Goal: Task Accomplishment & Management: Use online tool/utility

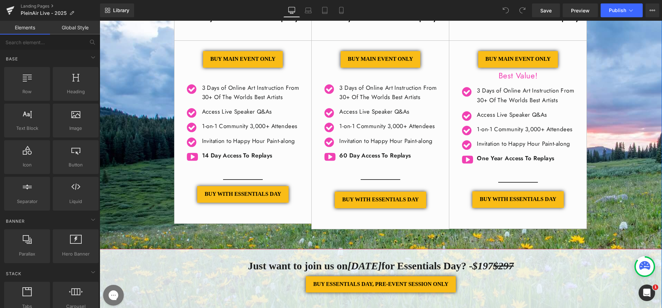
scroll to position [239, 0]
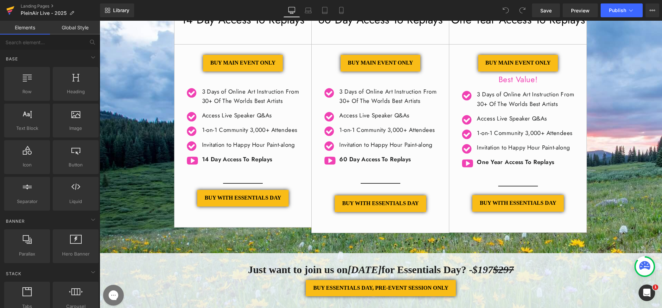
click at [13, 7] on icon at bounding box center [11, 8] width 8 height 4
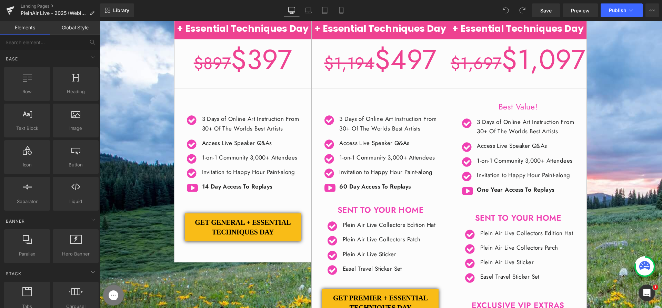
scroll to position [201, 0]
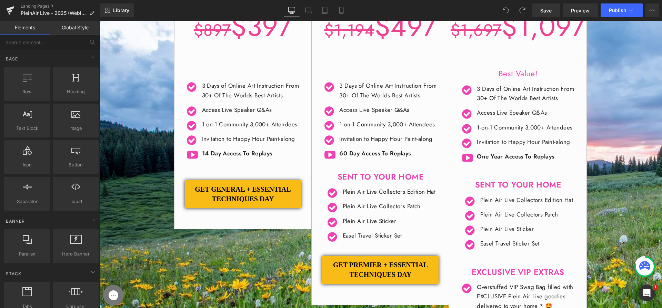
click at [523, 177] on div "Icon 3 Days of Online Art Instruction From 30+ Of The Worlds Best Artists Text …" at bounding box center [518, 128] width 117 height 98
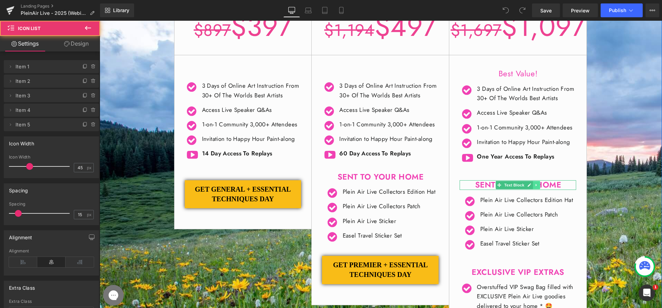
click at [536, 186] on icon at bounding box center [536, 185] width 1 height 2
click at [538, 187] on icon at bounding box center [540, 185] width 4 height 4
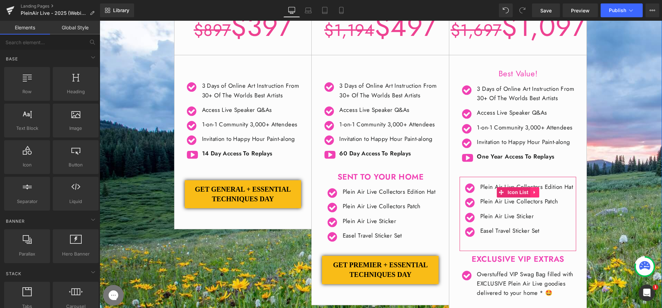
click at [534, 195] on icon at bounding box center [535, 192] width 5 height 5
click at [537, 195] on icon at bounding box center [539, 192] width 5 height 5
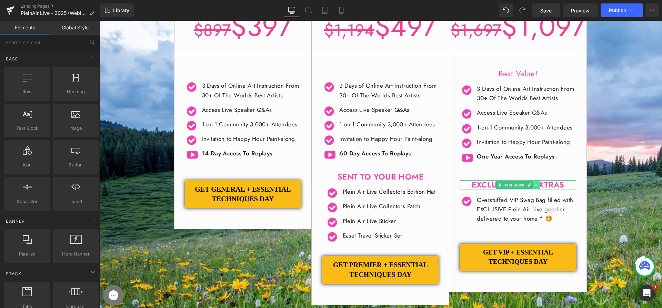
click at [535, 187] on icon at bounding box center [537, 185] width 4 height 4
click at [537, 189] on link at bounding box center [540, 185] width 7 height 8
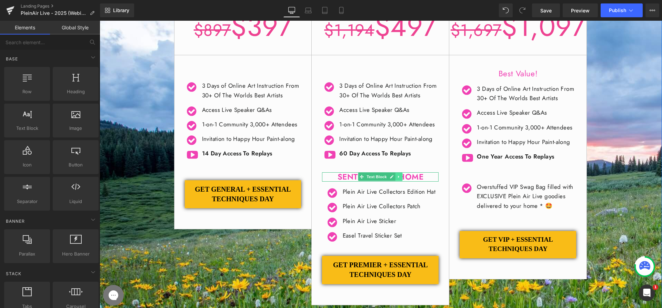
click at [398, 179] on icon at bounding box center [399, 177] width 4 height 4
click at [401, 179] on icon at bounding box center [403, 177] width 4 height 4
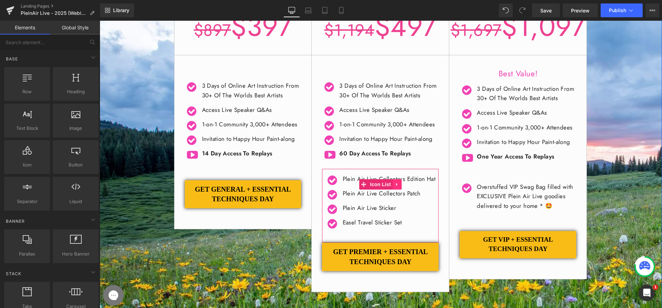
click at [396, 186] on icon at bounding box center [396, 183] width 1 height 3
click at [399, 187] on icon at bounding box center [401, 183] width 5 height 5
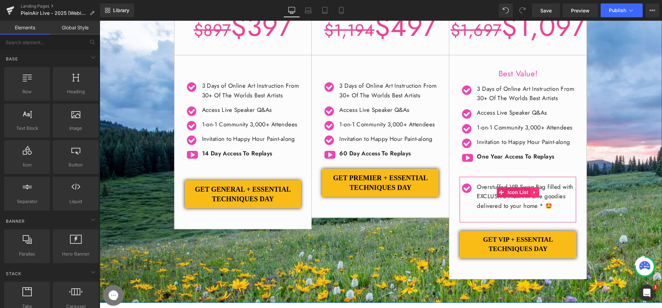
click at [533, 195] on icon at bounding box center [535, 192] width 5 height 5
click at [537, 195] on icon at bounding box center [539, 192] width 5 height 5
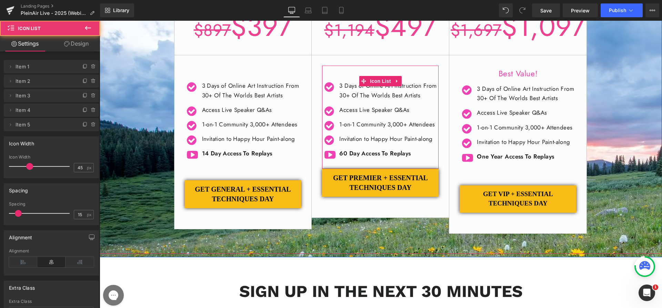
click at [408, 163] on ul "Icon 3 Days of Online Art Instruction From 30+ Of The Worlds Best Artists Text …" at bounding box center [380, 122] width 117 height 82
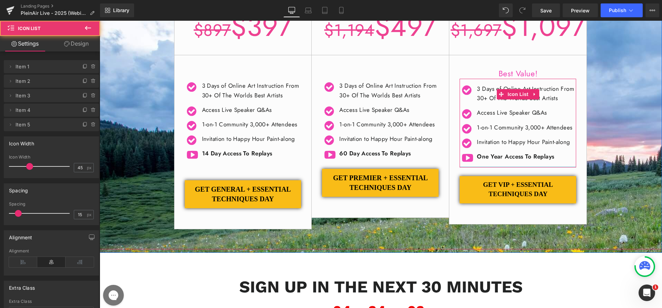
drag, startPoint x: 508, startPoint y: 229, endPoint x: 508, endPoint y: 220, distance: 9.3
click at [508, 167] on div "Icon 3 Days of Online Art Instruction From 30+ Of The Worlds Best Artists Text …" at bounding box center [518, 123] width 117 height 89
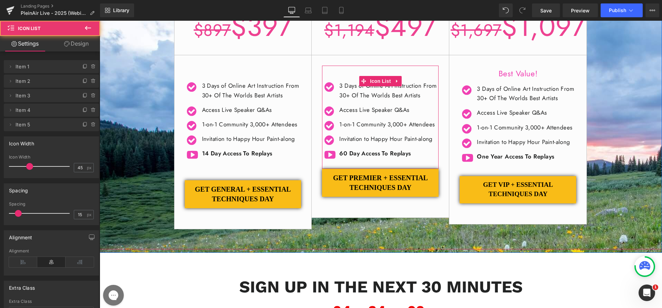
click at [381, 163] on ul "Icon 3 Days of Online Art Instruction From 30+ Of The Worlds Best Artists Text …" at bounding box center [380, 122] width 117 height 82
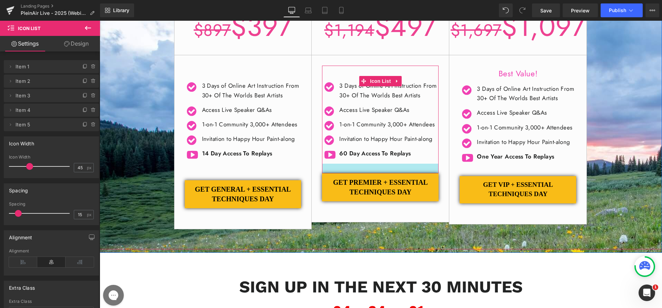
drag, startPoint x: 397, startPoint y: 193, endPoint x: 397, endPoint y: 198, distance: 5.2
click at [397, 173] on div at bounding box center [380, 169] width 117 height 10
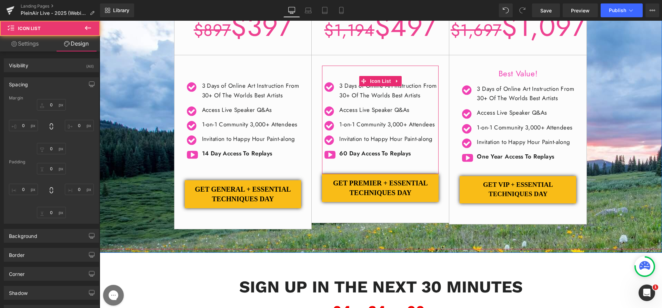
type input "0"
type input "45"
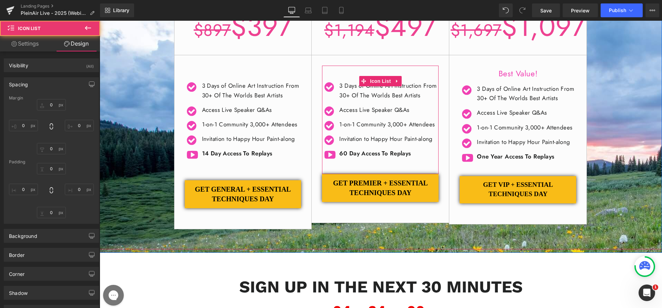
type input "0"
type input "30"
type input "0"
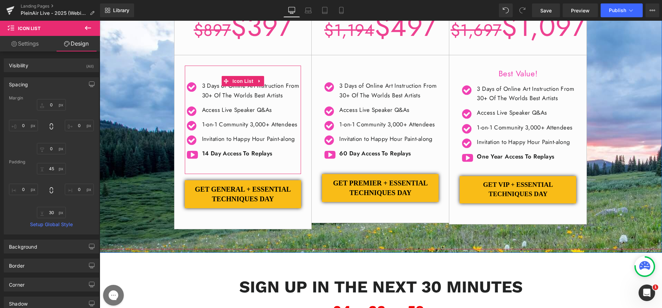
click at [239, 174] on div "Icon 3 Days of Online Art Instruction From 30+ Of The Worlds Best Artists Text …" at bounding box center [243, 120] width 117 height 108
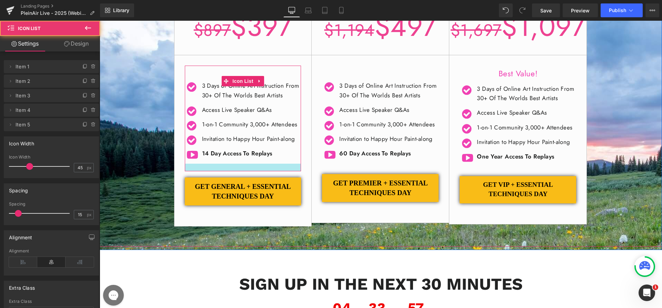
click at [264, 171] on div at bounding box center [243, 168] width 117 height 8
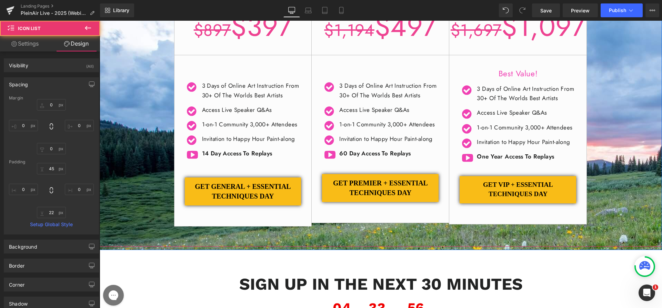
click at [644, 174] on div "General + Essential Techniques Day $897 $397 /" at bounding box center [381, 100] width 563 height 251
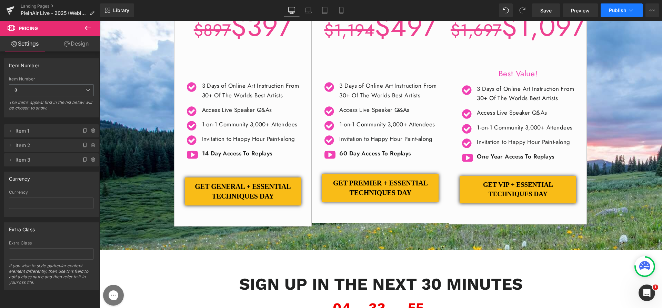
click at [618, 15] on button "Publish" at bounding box center [622, 10] width 42 height 14
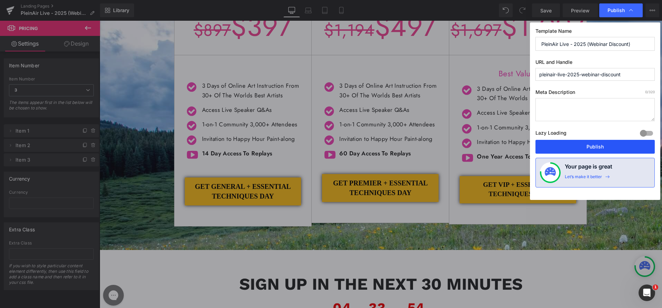
click at [590, 148] on button "Publish" at bounding box center [595, 147] width 119 height 14
